Goal: Transaction & Acquisition: Purchase product/service

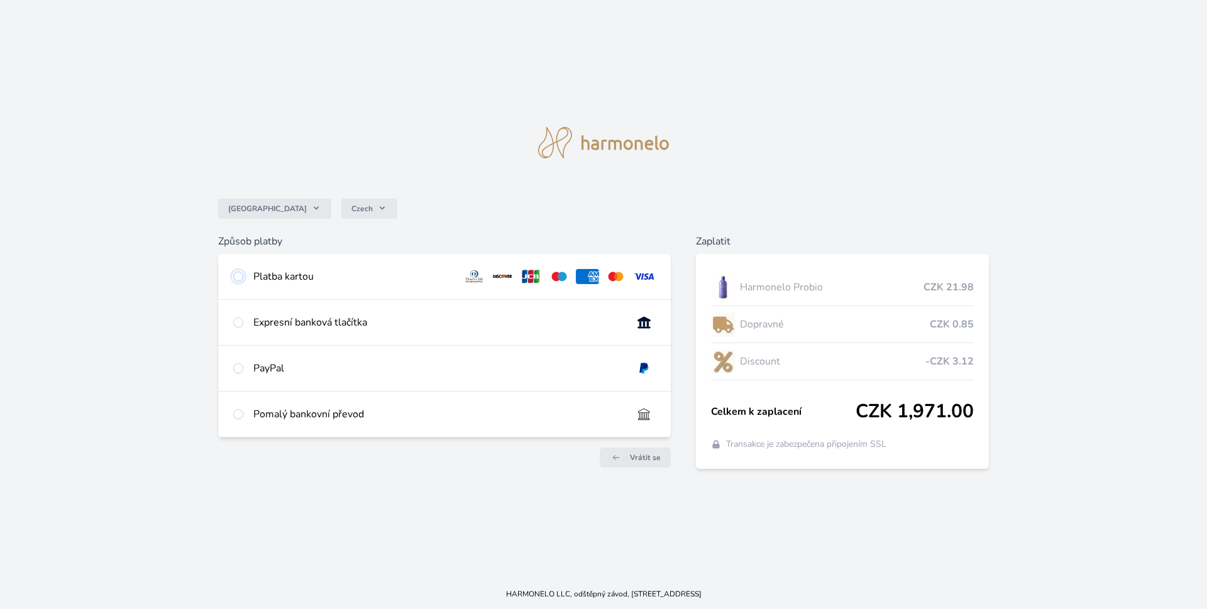
click at [238, 276] on input "radio" at bounding box center [238, 277] width 10 height 10
radio input "true"
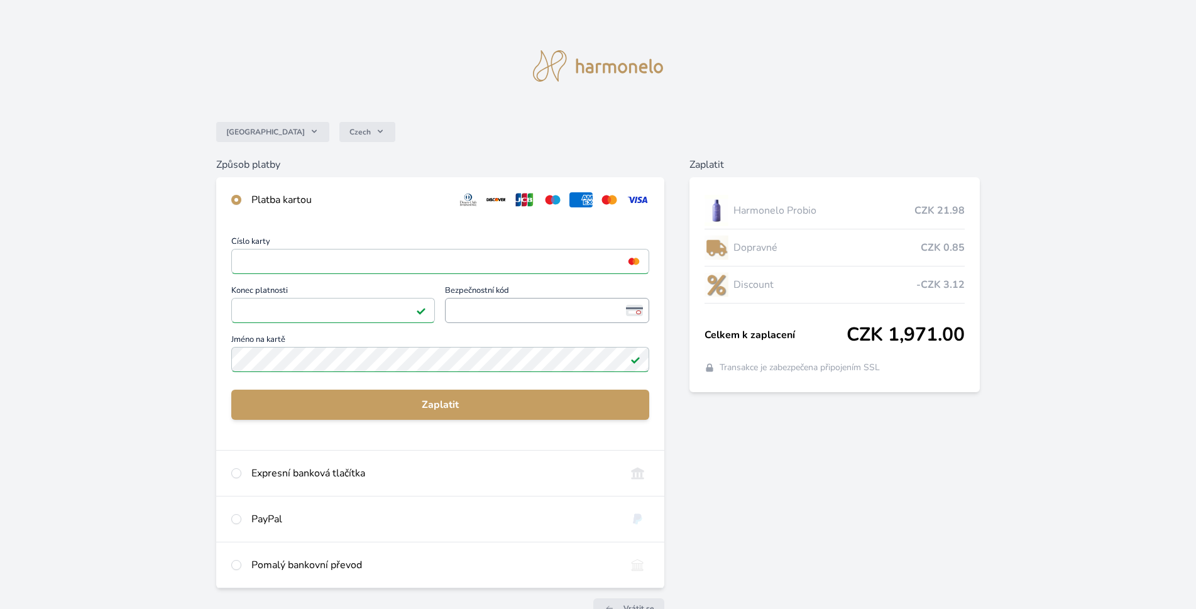
click at [541, 301] on span "<p>Your browser does not support iframes.</p>" at bounding box center [547, 310] width 204 height 25
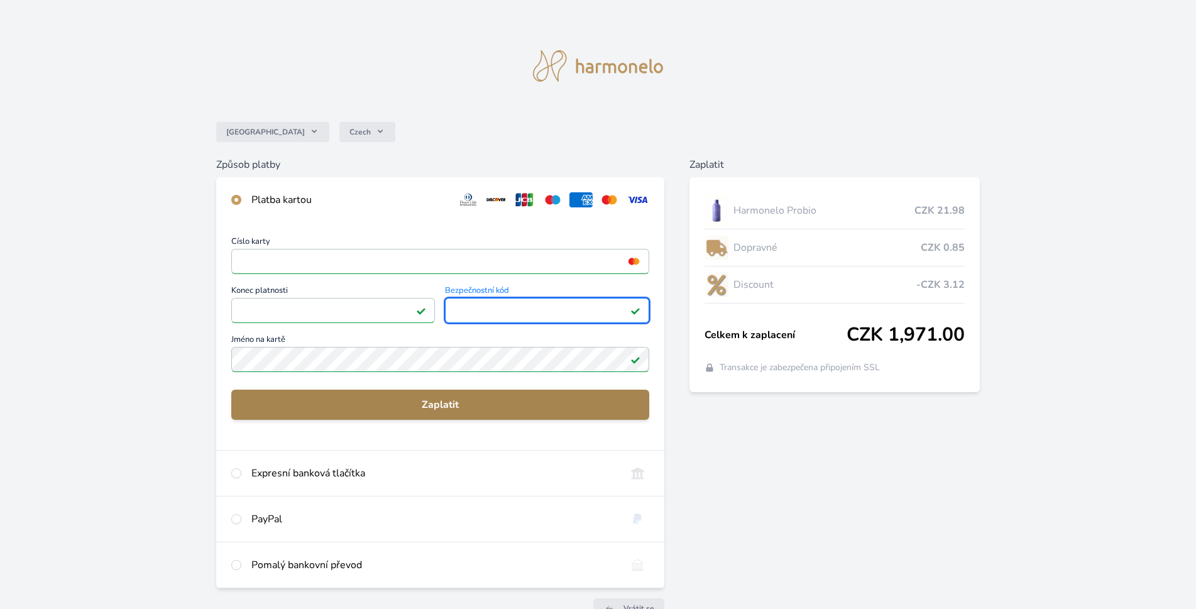
click at [447, 397] on span "Zaplatit" at bounding box center [440, 404] width 398 height 15
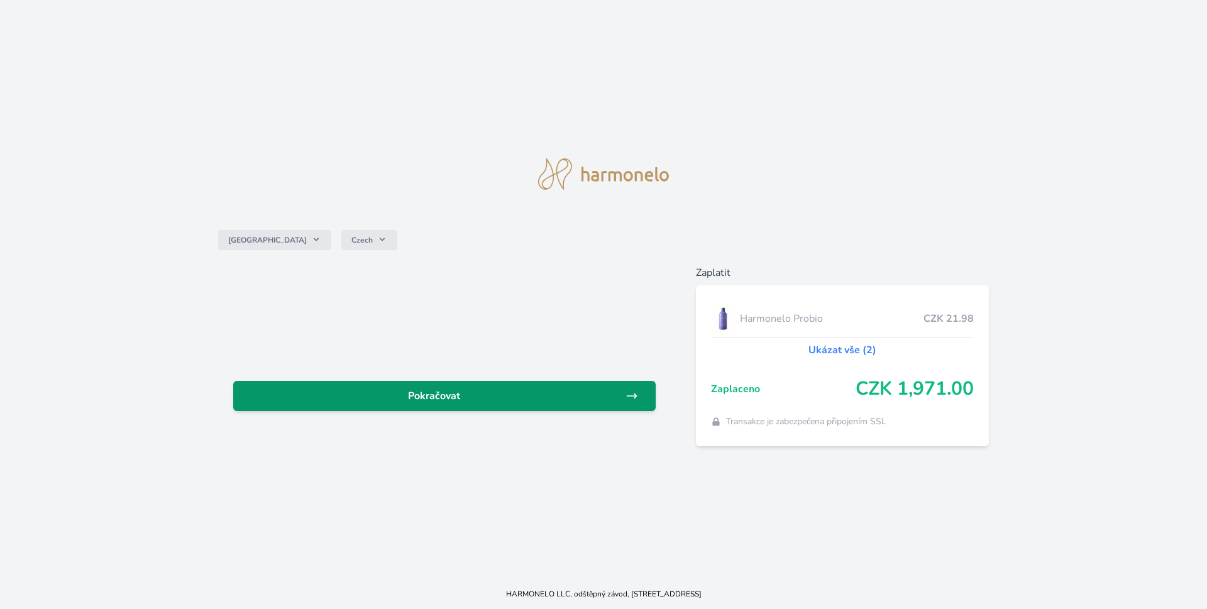
click at [477, 391] on span "Pokračovat" at bounding box center [434, 395] width 382 height 15
